Goal: Task Accomplishment & Management: Manage account settings

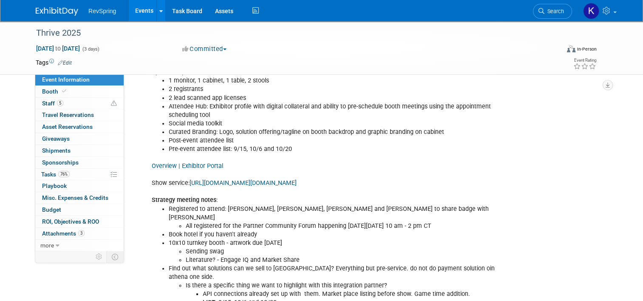
click at [105, 14] on span "RevSpring" at bounding box center [102, 11] width 28 height 7
click at [130, 14] on link "Events" at bounding box center [144, 10] width 31 height 21
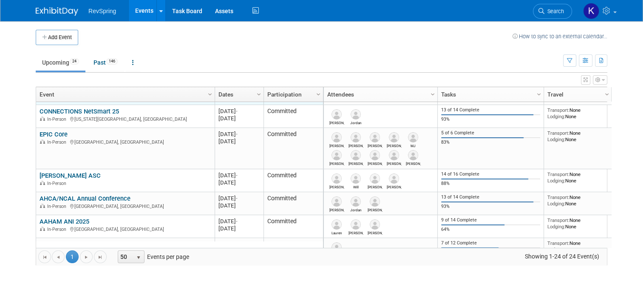
scroll to position [154, 0]
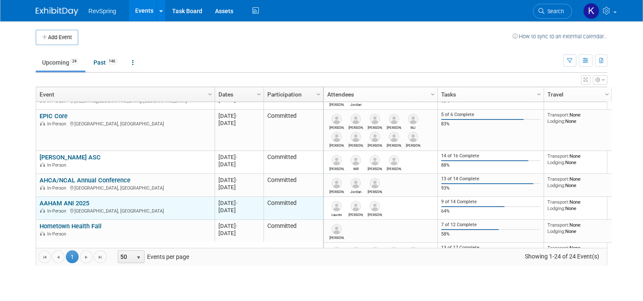
click at [70, 202] on link "AAHAM ANI 2025" at bounding box center [65, 203] width 50 height 8
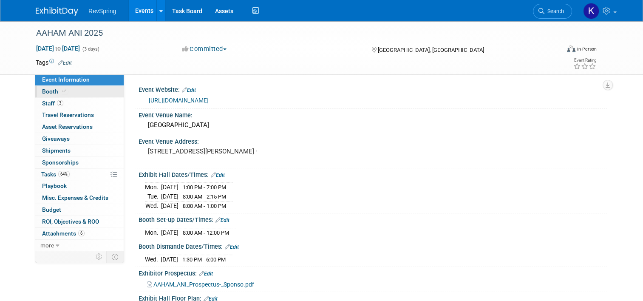
click at [83, 92] on link "Booth" at bounding box center [79, 91] width 88 height 11
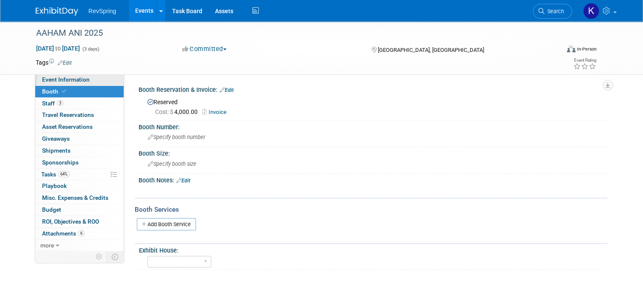
click at [84, 85] on link "Event Information" at bounding box center [79, 79] width 88 height 11
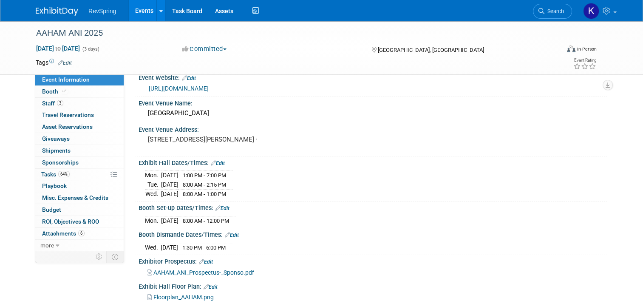
scroll to position [11, 0]
click at [219, 206] on link "Edit" at bounding box center [222, 209] width 14 height 6
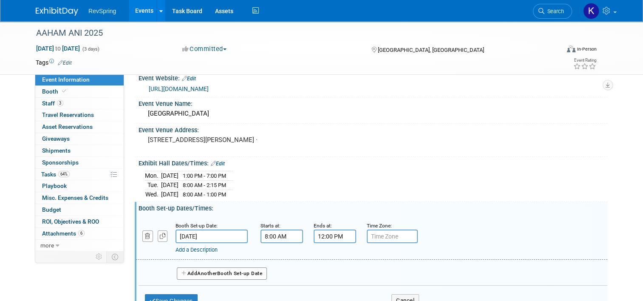
click at [193, 274] on button "Add Another Booth Set-up Date" at bounding box center [222, 273] width 90 height 13
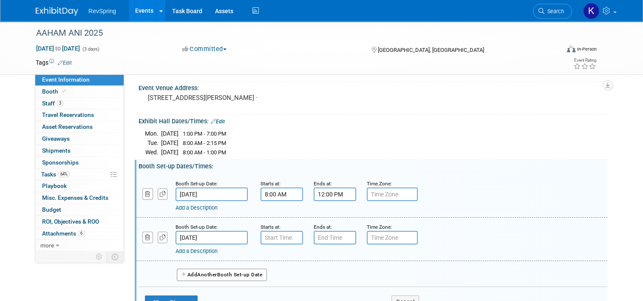
scroll to position [54, 0]
click at [212, 234] on input "Oct 21, 2025" at bounding box center [211, 237] width 72 height 14
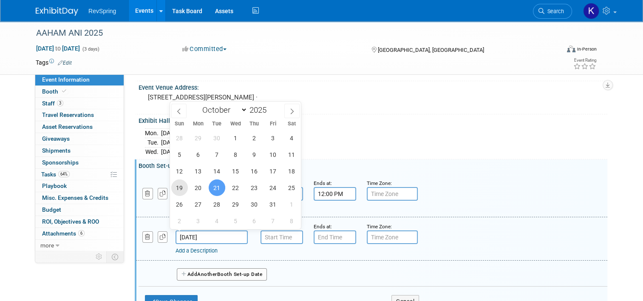
click at [181, 189] on span "19" at bounding box center [179, 187] width 17 height 17
type input "Oct 19, 2025"
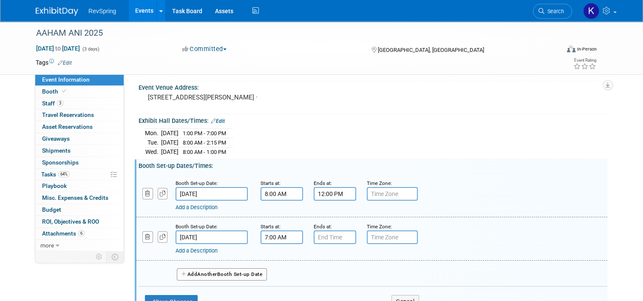
click at [269, 234] on input "7:00 AM" at bounding box center [281, 237] width 42 height 14
click at [274, 288] on span at bounding box center [280, 294] width 15 height 15
click at [348, 272] on button "AM" at bounding box center [354, 276] width 15 height 14
type input "6:00 PM"
click at [330, 235] on input "7:00 PM" at bounding box center [335, 237] width 42 height 14
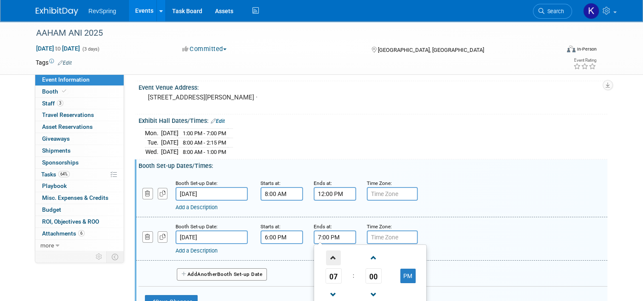
click at [329, 260] on span at bounding box center [333, 257] width 15 height 15
click at [366, 273] on span "00" at bounding box center [373, 275] width 16 height 15
click at [379, 272] on td "30" at bounding box center [383, 280] width 27 height 23
type input "8:30 PM"
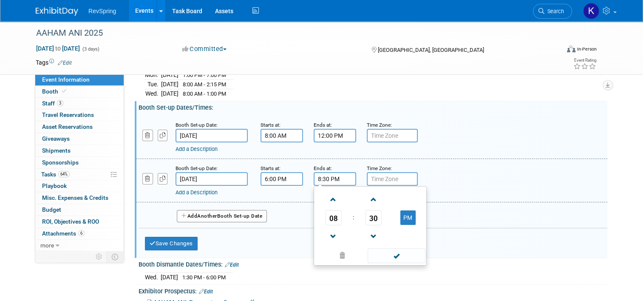
scroll to position [113, 0]
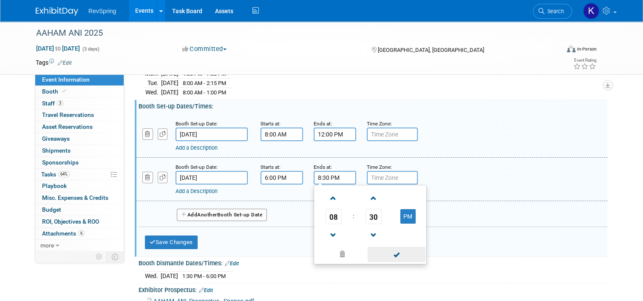
click at [393, 256] on span at bounding box center [396, 254] width 57 height 15
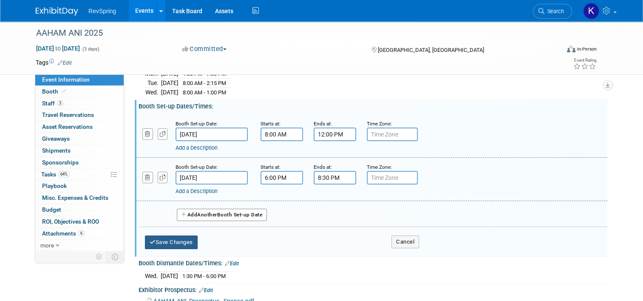
click at [152, 242] on button "Save Changes" at bounding box center [171, 242] width 53 height 14
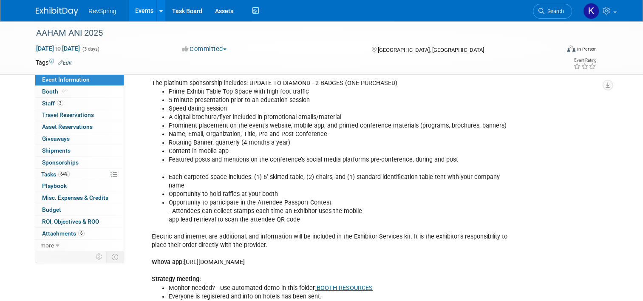
scroll to position [206, 0]
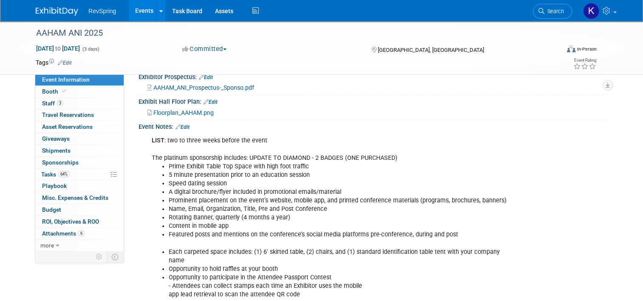
click at [182, 124] on link "Edit" at bounding box center [182, 127] width 14 height 6
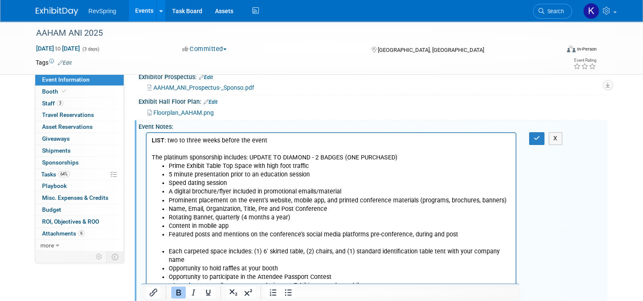
scroll to position [0, 0]
click at [267, 133] on html "LIST : two to three weeks before the event The platinum sponsorship includes: U…" at bounding box center [331, 284] width 369 height 302
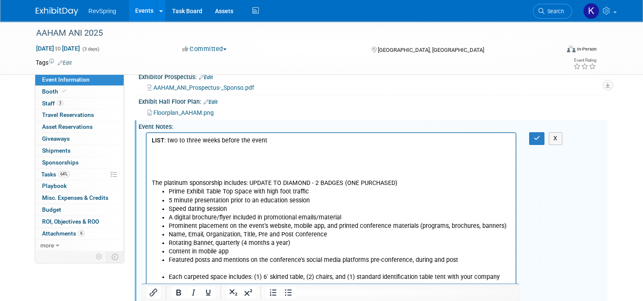
paste body "Rich Text Area. Press ALT-0 for help."
drag, startPoint x: 198, startPoint y: 155, endPoint x: 283, endPoint y: 287, distance: 157.1
click at [147, 157] on html "LIST : two to three weeks before the event exhibitor portal The platinum sponso…" at bounding box center [331, 297] width 369 height 328
click at [158, 291] on button "Insert/edit link" at bounding box center [153, 292] width 14 height 12
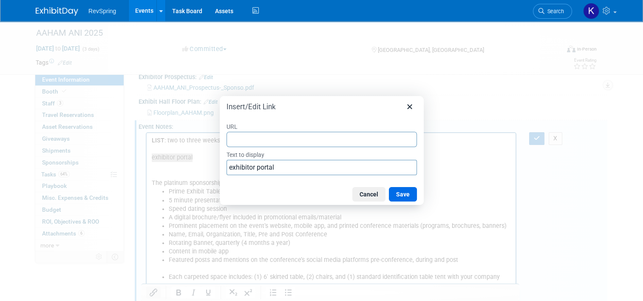
type input "https://linkprotect.cudasvc.com/url?a=https%3a%2f%2feventnow.encoreglobal.com%2…"
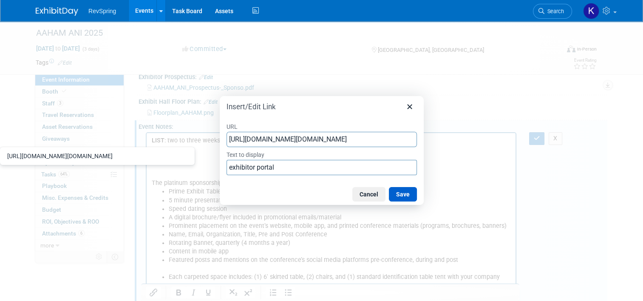
click at [408, 194] on button "Save" at bounding box center [403, 194] width 28 height 14
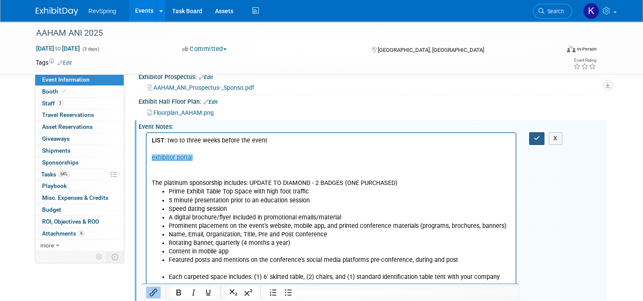
click at [536, 137] on button "button" at bounding box center [537, 138] width 16 height 12
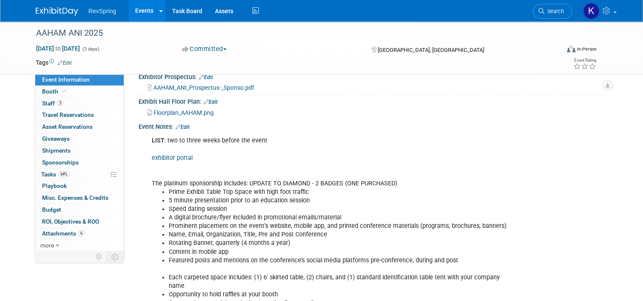
click at [173, 156] on link "exhibitor portal" at bounding box center [172, 157] width 41 height 7
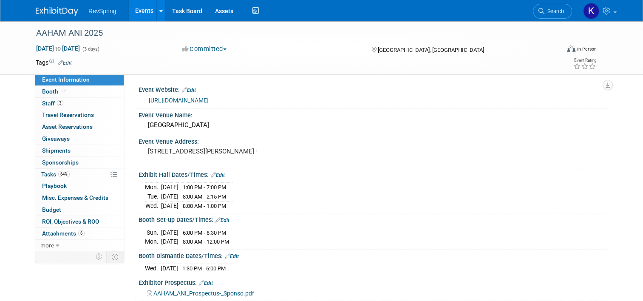
scroll to position [23, 0]
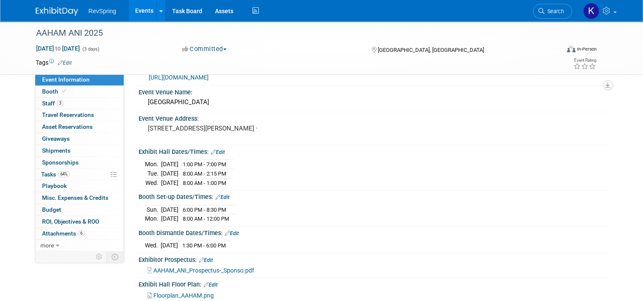
click at [229, 231] on link "Edit" at bounding box center [232, 233] width 14 height 6
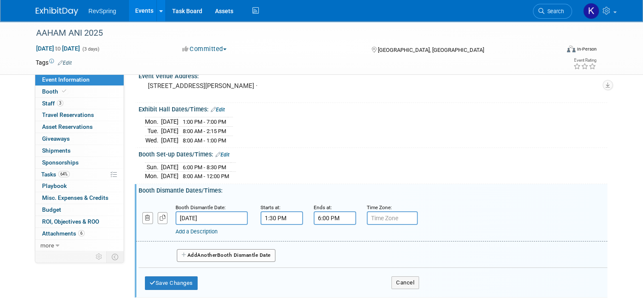
scroll to position [65, 0]
click at [271, 209] on small "Starts at:" at bounding box center [270, 208] width 20 height 6
click at [269, 212] on input "1:30 PM" at bounding box center [281, 219] width 42 height 14
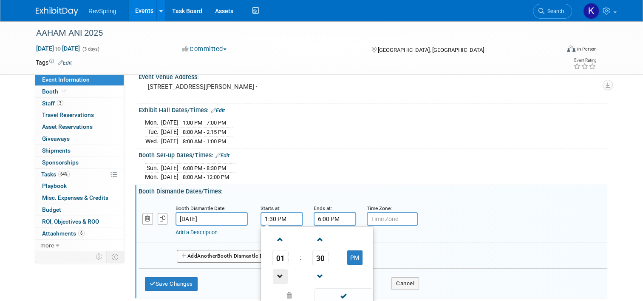
click at [274, 271] on span at bounding box center [280, 276] width 15 height 15
type input "12:30 PM"
click at [335, 292] on span at bounding box center [342, 295] width 57 height 15
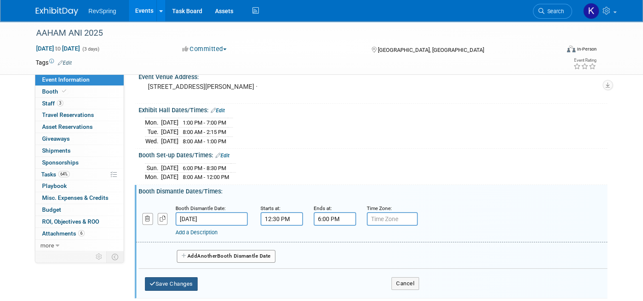
click at [152, 281] on button "Save Changes" at bounding box center [171, 284] width 53 height 14
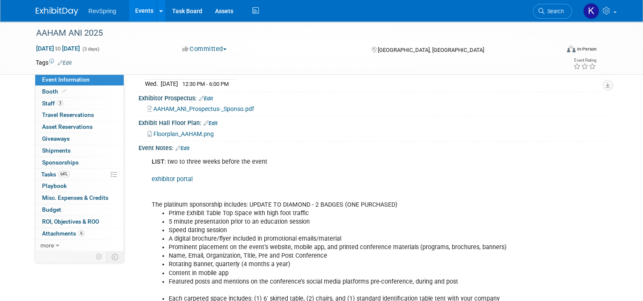
scroll to position [231, 0]
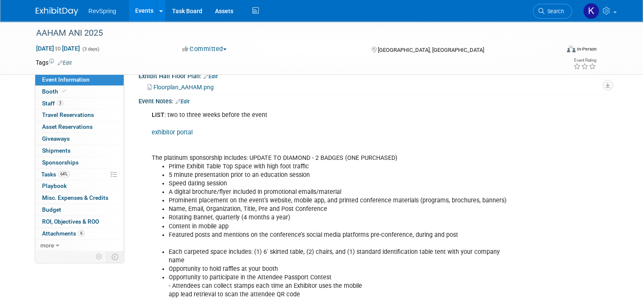
click at [181, 99] on link "Edit" at bounding box center [182, 102] width 14 height 6
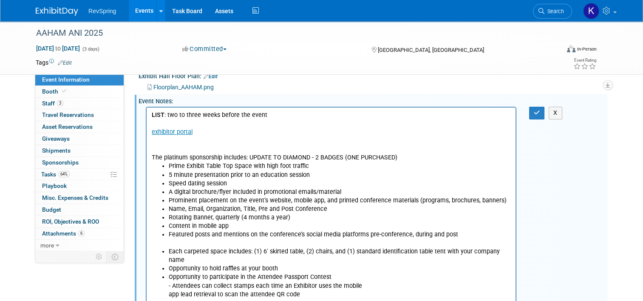
scroll to position [0, 0]
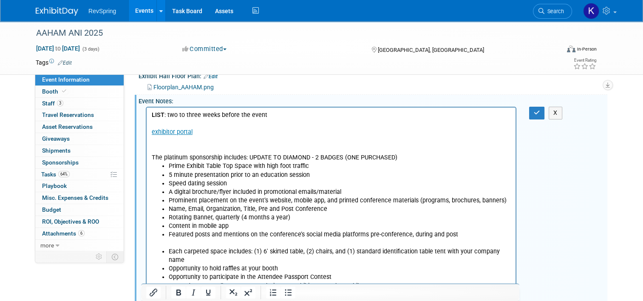
click at [208, 145] on p "LIST : two to three weeks before the event exhibitor portal The platinum sponso…" at bounding box center [331, 136] width 359 height 51
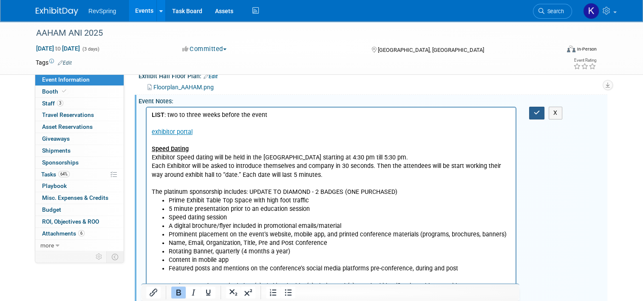
click at [538, 113] on button "button" at bounding box center [537, 113] width 16 height 12
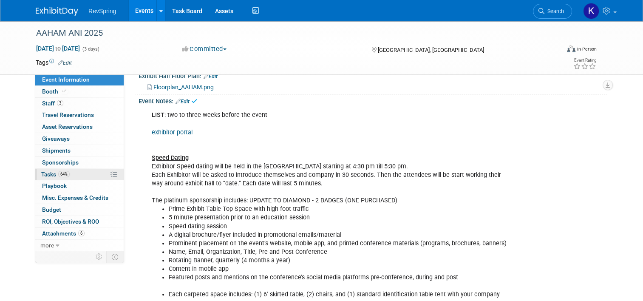
click at [78, 172] on link "64% Tasks 64%" at bounding box center [79, 174] width 88 height 11
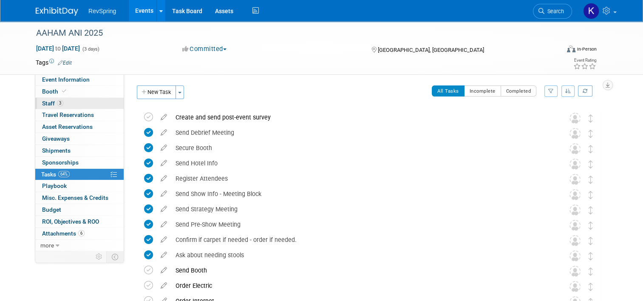
click at [88, 103] on link "3 Staff 3" at bounding box center [79, 103] width 88 height 11
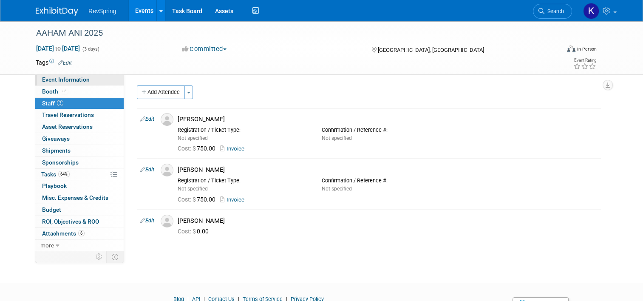
click at [78, 81] on span "Event Information" at bounding box center [66, 79] width 48 height 7
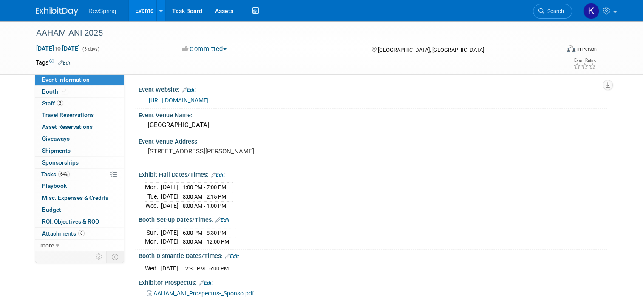
click at [199, 98] on link "https://aaham.org/page/2025ANI" at bounding box center [179, 100] width 60 height 7
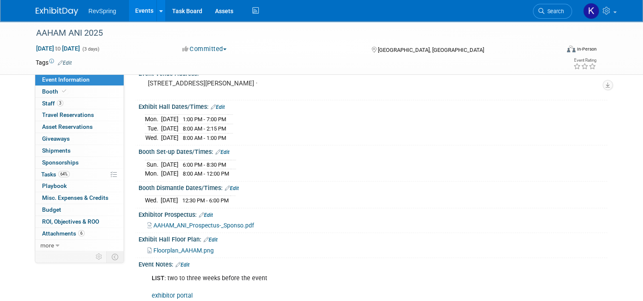
scroll to position [64, 0]
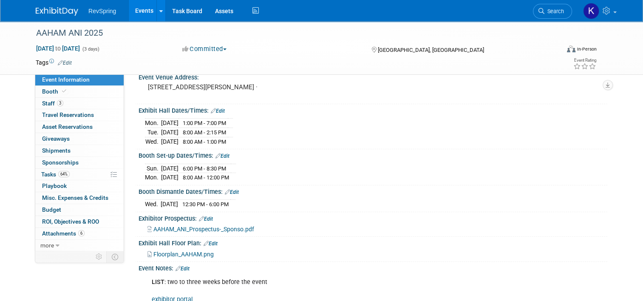
click at [253, 169] on div "Sun. Oct 19, 2025 6:00 PM - 8:30 PM Mon. Oct 20, 2025 8:00 AM - 12:00 PM" at bounding box center [373, 171] width 456 height 20
drag, startPoint x: 249, startPoint y: 176, endPoint x: 137, endPoint y: 167, distance: 112.9
click at [139, 167] on div "Sun. Oct 19, 2025 6:00 PM - 8:30 PM Mon. Oct 20, 2025 8:00 AM - 12:00 PM Cancel" at bounding box center [373, 170] width 469 height 23
copy div
click at [559, 12] on span "Search" at bounding box center [554, 11] width 20 height 6
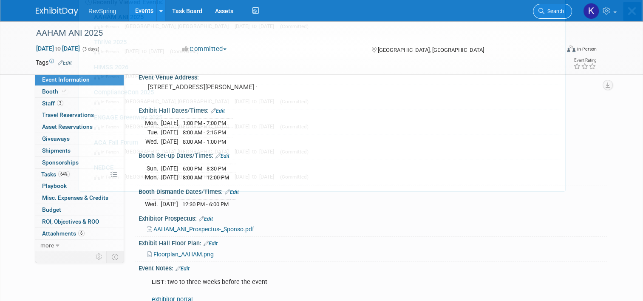
scroll to position [0, 0]
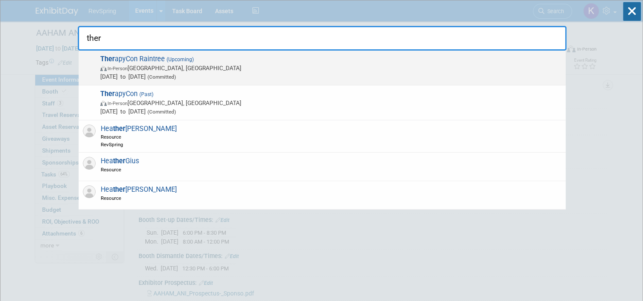
type input "ther"
click at [300, 59] on span "Ther apyCon Raintree (Upcoming) In-Person Phoenix, AZ Sep 24, 2025 to Sep 26, 2…" at bounding box center [330, 68] width 464 height 26
